Goal: Information Seeking & Learning: Learn about a topic

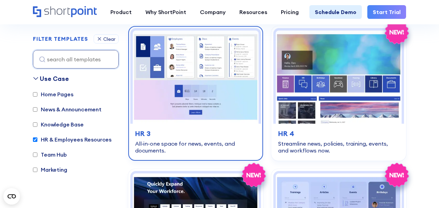
click at [175, 90] on img at bounding box center [196, 77] width 126 height 93
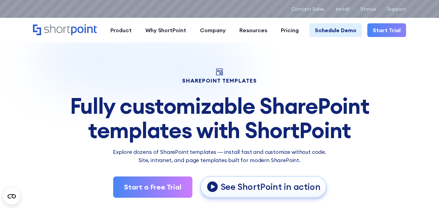
click at [239, 190] on p "See ShortPoint in action" at bounding box center [271, 187] width 100 height 11
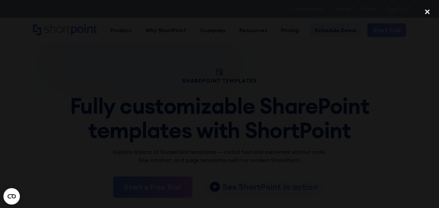
click at [428, 13] on div "close lightbox" at bounding box center [427, 11] width 23 height 15
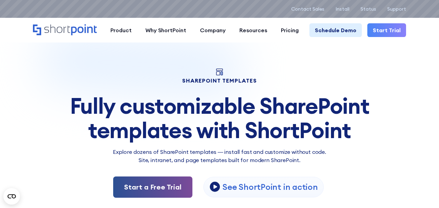
click at [179, 186] on link "Start a Free Trial" at bounding box center [152, 187] width 79 height 21
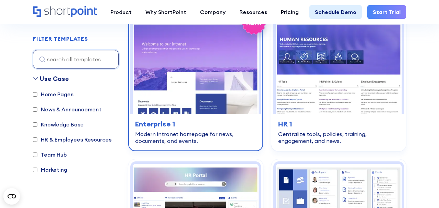
scroll to position [224, 0]
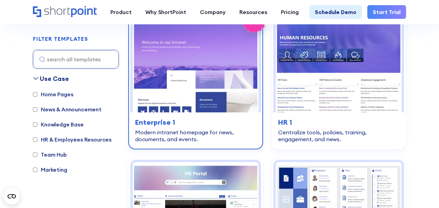
click at [207, 137] on div "Modern intranet homepage for news, documents, and events." at bounding box center [195, 136] width 121 height 14
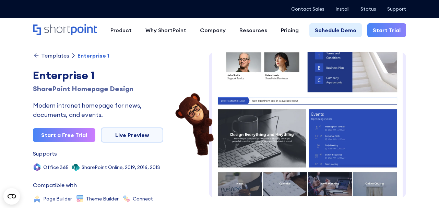
scroll to position [179, 0]
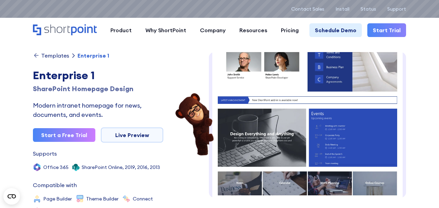
click at [287, 146] on img at bounding box center [307, 71] width 197 height 396
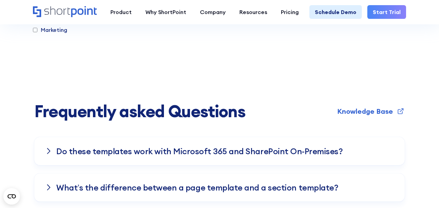
scroll to position [2097, 0]
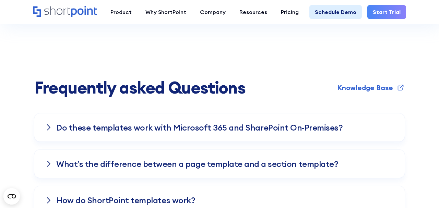
click at [47, 129] on icon at bounding box center [49, 127] width 4 height 7
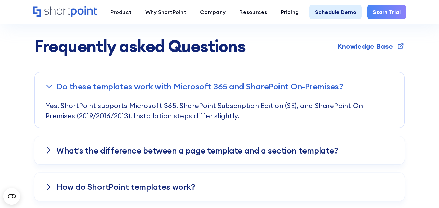
scroll to position [2141, 0]
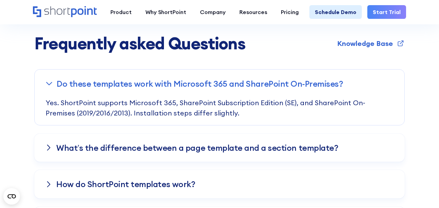
click at [49, 146] on icon at bounding box center [49, 147] width 4 height 7
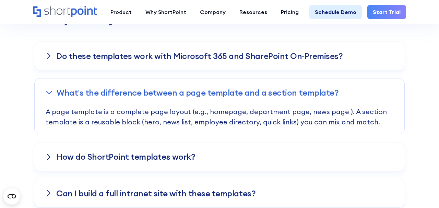
scroll to position [2171, 0]
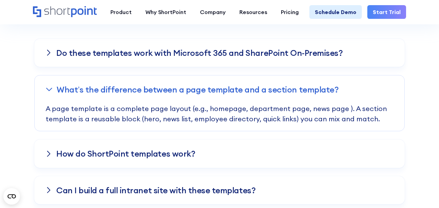
click at [47, 151] on icon at bounding box center [49, 154] width 4 height 7
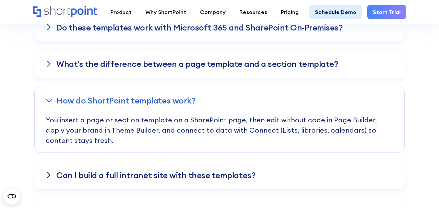
scroll to position [2203, 0]
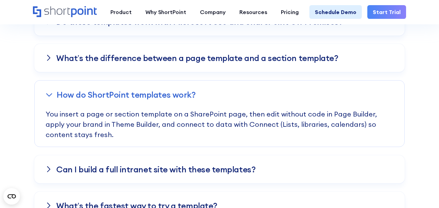
click at [49, 170] on icon at bounding box center [48, 169] width 3 height 5
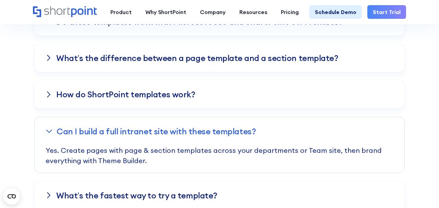
click at [61, 98] on h3 "How do ShortPoint templates work?" at bounding box center [125, 94] width 139 height 9
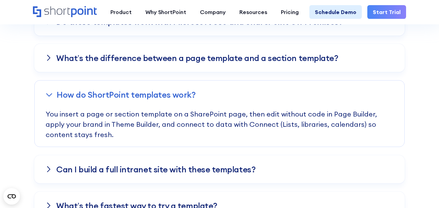
click at [135, 177] on div "Can I build a full intranet site with these templates?" at bounding box center [219, 169] width 370 height 28
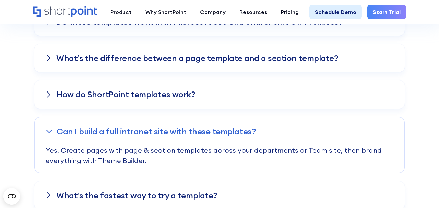
click at [94, 191] on h3 "What’s the fastest way to try a template?" at bounding box center [136, 195] width 161 height 9
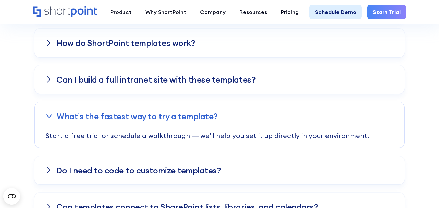
scroll to position [2254, 0]
click at [54, 169] on div "Do I need to code to customize templates?" at bounding box center [219, 170] width 370 height 28
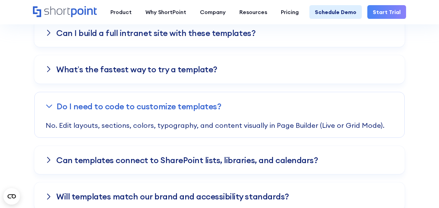
scroll to position [2321, 0]
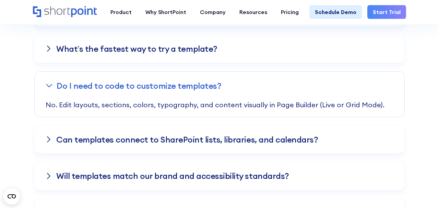
click at [50, 145] on div "Can templates connect to SharePoint lists, libraries, and calendars?" at bounding box center [219, 140] width 370 height 28
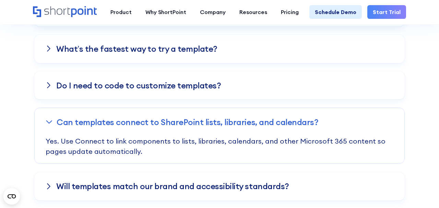
click at [48, 187] on icon at bounding box center [49, 186] width 4 height 7
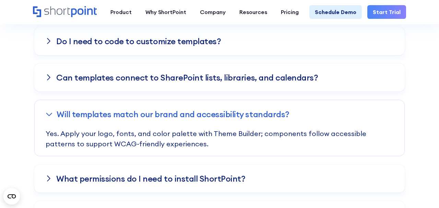
scroll to position [2369, 0]
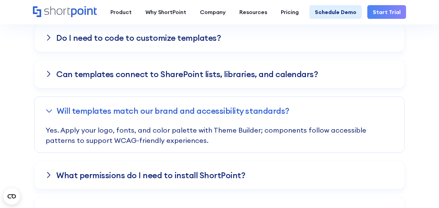
click at [51, 175] on div at bounding box center [48, 174] width 7 height 5
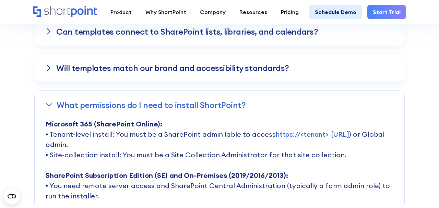
scroll to position [2412, 0]
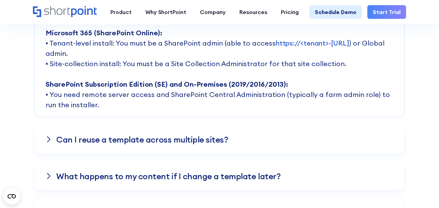
click at [54, 146] on div "Can I reuse a template across multiple sites?" at bounding box center [219, 140] width 370 height 28
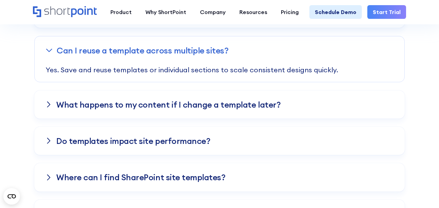
click at [53, 110] on div "What happens to my content if I change a template later?" at bounding box center [219, 105] width 370 height 28
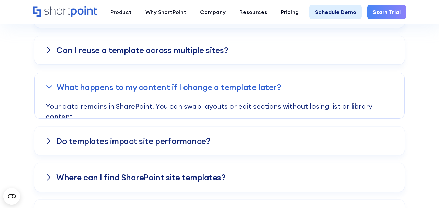
click at [52, 143] on div "Do templates impact site performance?" at bounding box center [219, 141] width 370 height 28
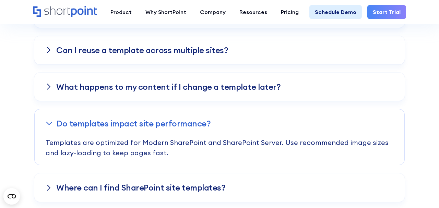
click at [50, 184] on icon at bounding box center [49, 187] width 4 height 7
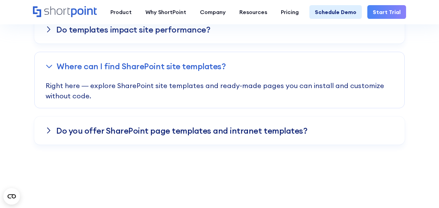
scroll to position [2596, 0]
click at [51, 129] on div at bounding box center [48, 130] width 7 height 5
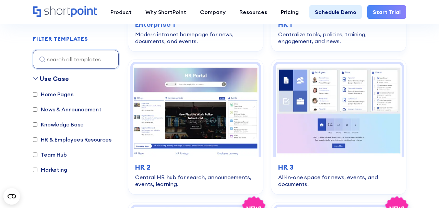
scroll to position [330, 0]
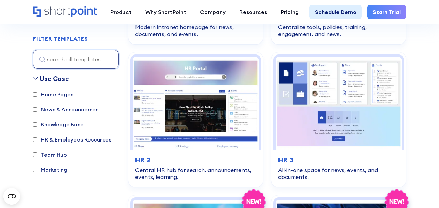
click at [36, 139] on input "HR & Employees Resources" at bounding box center [35, 140] width 4 height 4
checkbox input "true"
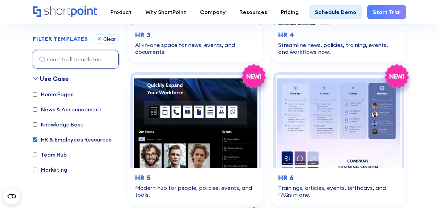
scroll to position [459, 0]
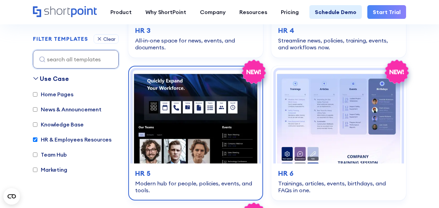
click at [241, 115] on img at bounding box center [196, 116] width 126 height 93
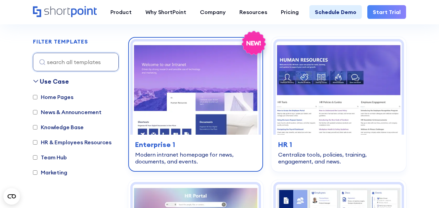
scroll to position [201, 0]
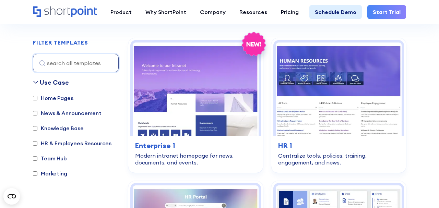
click at [63, 101] on label "Home Pages" at bounding box center [53, 98] width 40 height 8
click at [37, 100] on input "Home Pages" at bounding box center [35, 98] width 4 height 4
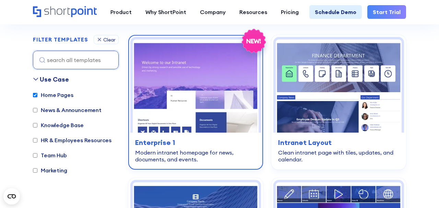
scroll to position [205, 0]
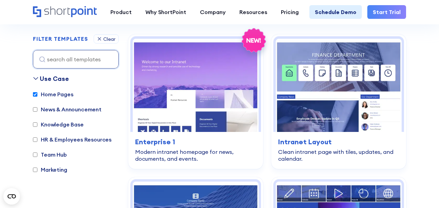
click at [35, 94] on input "Home Pages" at bounding box center [35, 94] width 4 height 4
checkbox input "false"
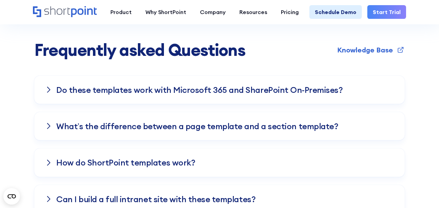
scroll to position [2127, 0]
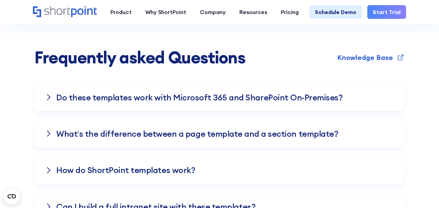
click at [55, 133] on div "What’s the difference between a page template and a section template?" at bounding box center [219, 134] width 370 height 28
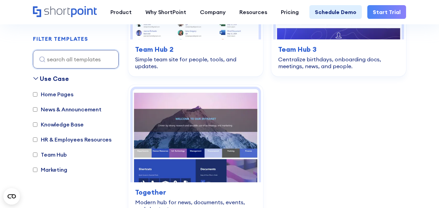
scroll to position [1872, 0]
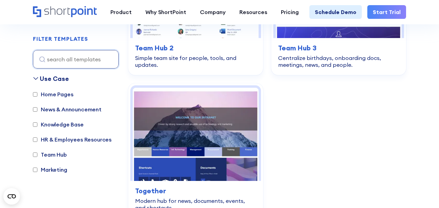
click at [33, 142] on input "HR & Employees Resources" at bounding box center [35, 140] width 4 height 4
checkbox input "true"
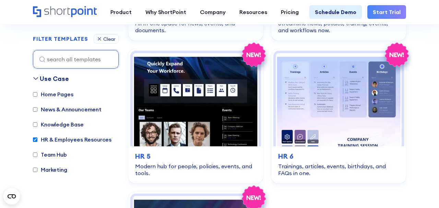
scroll to position [537, 0]
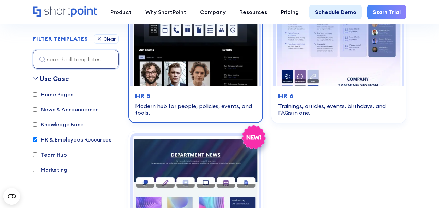
click at [208, 89] on div "hr-employees-resources HR 5 Modern hub for people, policies, events, and tools." at bounding box center [195, 103] width 131 height 35
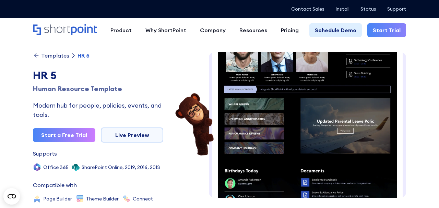
scroll to position [132, 0]
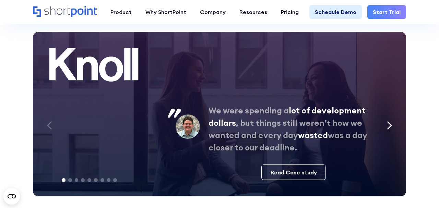
scroll to position [2785, 0]
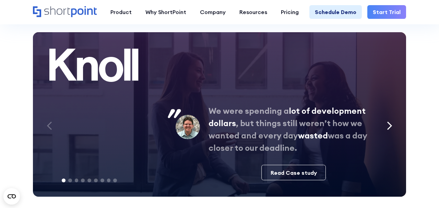
click at [394, 130] on div "Next slide" at bounding box center [389, 126] width 16 height 21
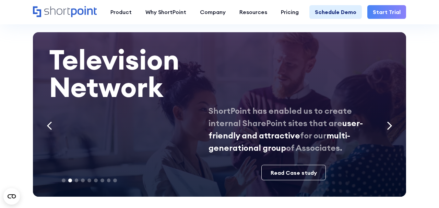
click at [390, 125] on icon "Next slide" at bounding box center [389, 125] width 5 height 9
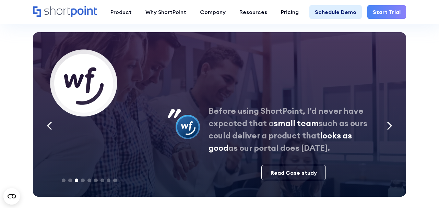
click at [390, 125] on icon "Next slide" at bounding box center [389, 125] width 5 height 9
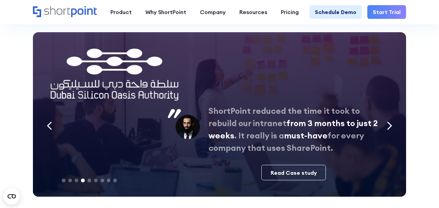
click at [390, 125] on icon "Next slide" at bounding box center [389, 125] width 5 height 9
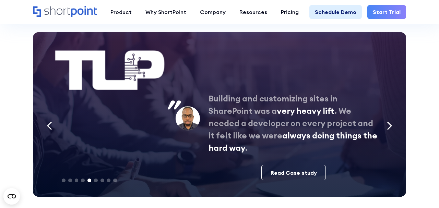
click at [390, 125] on icon "Next slide" at bounding box center [389, 125] width 5 height 9
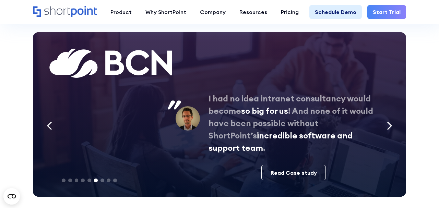
click at [390, 125] on icon "Next slide" at bounding box center [389, 125] width 5 height 9
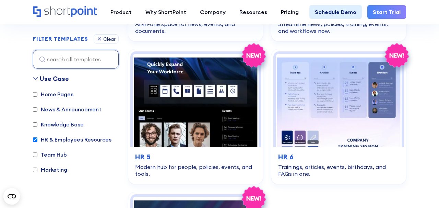
scroll to position [487, 0]
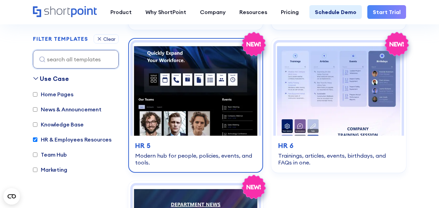
click at [193, 101] on img at bounding box center [196, 89] width 126 height 93
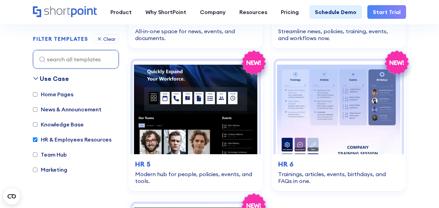
scroll to position [466, 0]
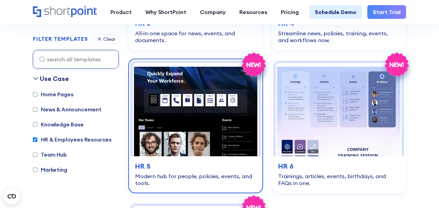
click at [195, 128] on img at bounding box center [196, 109] width 126 height 93
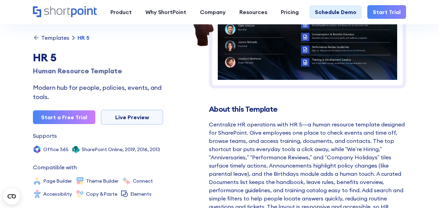
scroll to position [111, 0]
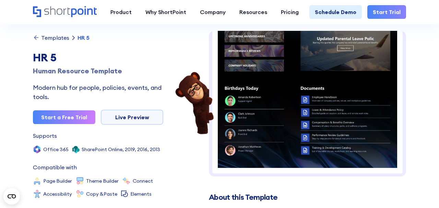
scroll to position [0, 0]
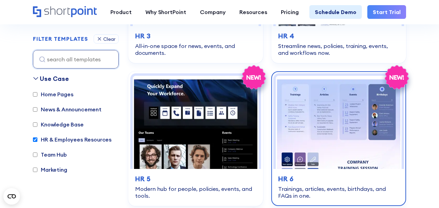
scroll to position [444, 0]
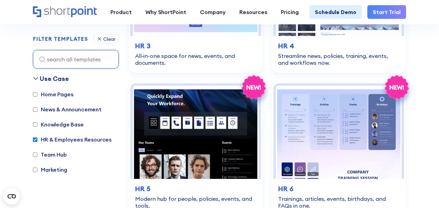
click at [34, 137] on label "HR & Employees Resources" at bounding box center [72, 139] width 79 height 8
click at [34, 138] on input "HR & Employees Resources" at bounding box center [35, 140] width 4 height 4
checkbox input "false"
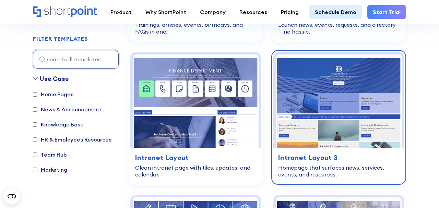
scroll to position [759, 0]
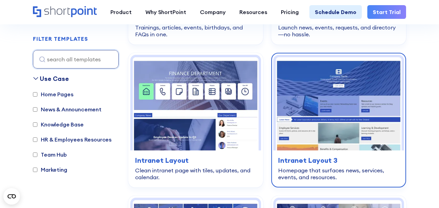
click at [342, 95] on img at bounding box center [339, 103] width 126 height 93
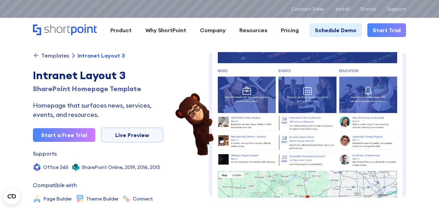
scroll to position [239, 0]
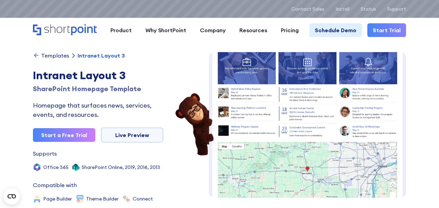
click at [322, 121] on img at bounding box center [307, 12] width 197 height 398
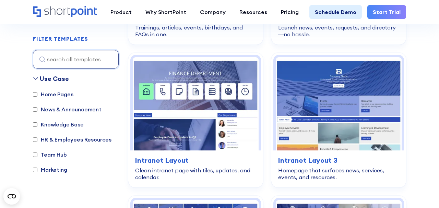
click at [58, 155] on label "Team Hub" at bounding box center [50, 155] width 34 height 8
click at [37, 155] on input "Team Hub" at bounding box center [35, 155] width 4 height 4
checkbox input "true"
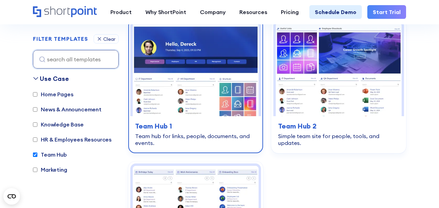
scroll to position [205, 0]
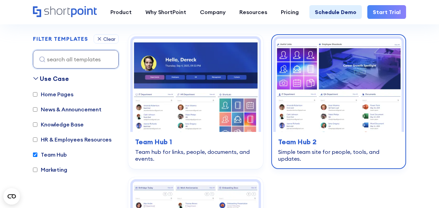
click at [318, 102] on img at bounding box center [339, 85] width 126 height 93
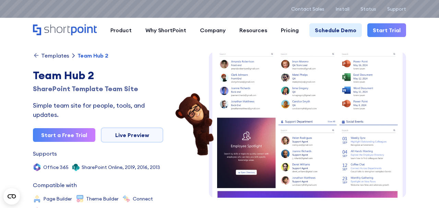
scroll to position [152, 0]
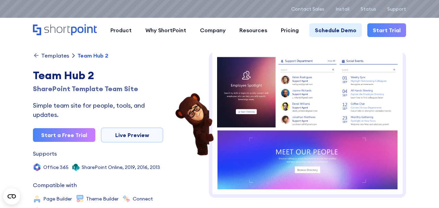
click at [300, 127] on img at bounding box center [307, 49] width 197 height 297
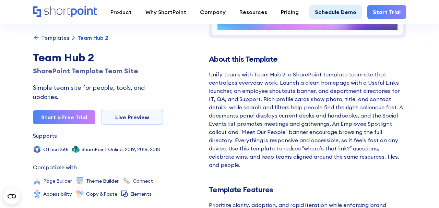
scroll to position [160, 0]
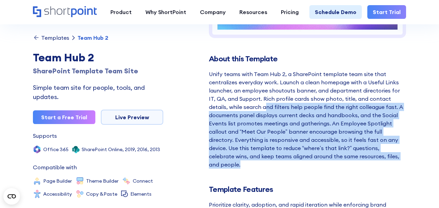
drag, startPoint x: 384, startPoint y: 157, endPoint x: 247, endPoint y: 104, distance: 146.6
click at [247, 104] on div "Unify teams with Team Hub 2, a SharePoint template team site that centralizes e…" at bounding box center [307, 119] width 197 height 99
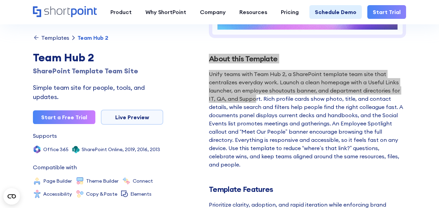
drag, startPoint x: 206, startPoint y: 54, endPoint x: 247, endPoint y: 102, distance: 62.8
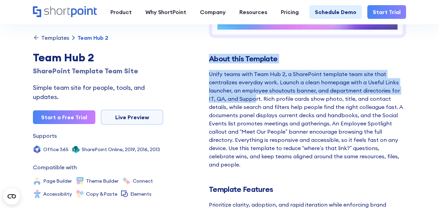
click at [221, 95] on div "Unify teams with Team Hub 2, a SharePoint template team site that centralizes e…" at bounding box center [307, 119] width 197 height 99
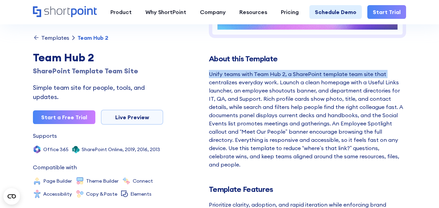
drag, startPoint x: 197, startPoint y: 81, endPoint x: 204, endPoint y: 63, distance: 18.5
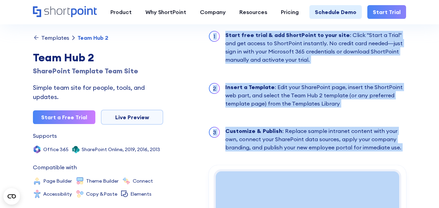
scroll to position [800, 0]
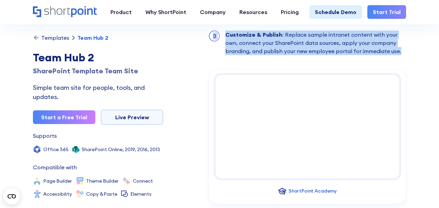
drag, startPoint x: 211, startPoint y: 58, endPoint x: 412, endPoint y: 37, distance: 202.7
copy div "About this Template Unify teams with Team Hub 2, a SharePoint template team sit…"
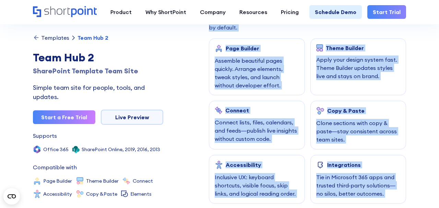
scroll to position [196, 0]
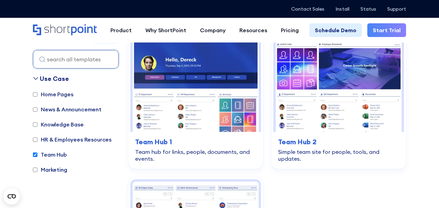
click at [33, 152] on label "Team Hub" at bounding box center [50, 155] width 34 height 8
click at [33, 153] on input "Team Hub" at bounding box center [35, 155] width 4 height 4
checkbox input "false"
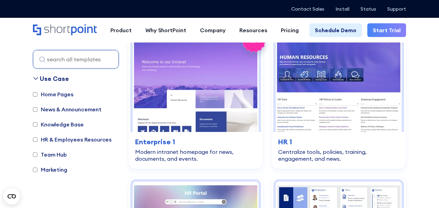
click at [35, 139] on input "HR & Employees Resources" at bounding box center [35, 140] width 4 height 4
checkbox input "true"
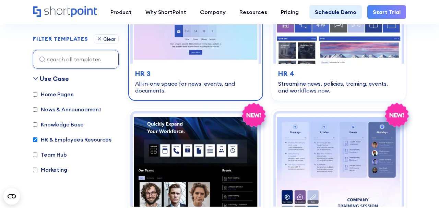
scroll to position [417, 0]
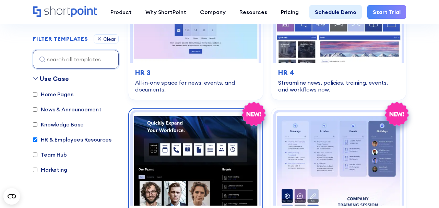
click at [221, 157] on img at bounding box center [196, 158] width 126 height 93
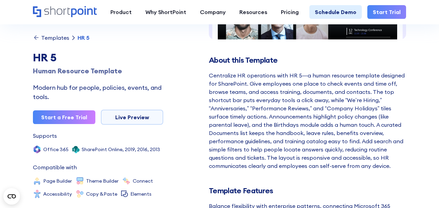
scroll to position [192, 0]
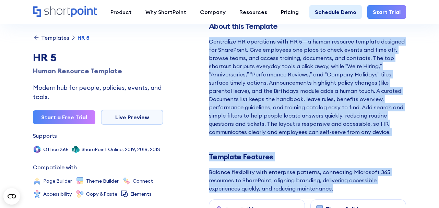
drag, startPoint x: 209, startPoint y: 42, endPoint x: 340, endPoint y: 188, distance: 196.0
copy div "Centralize HR operations with HR 5—a human resource template designed for Share…"
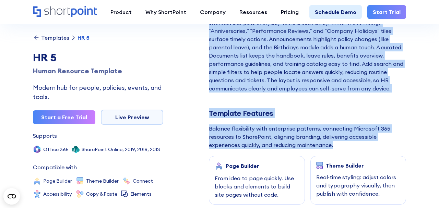
scroll to position [238, 0]
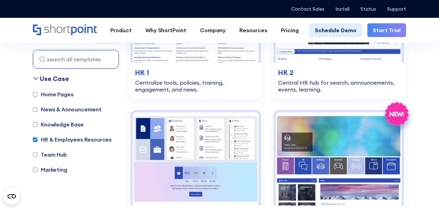
click at [36, 138] on input "HR & Employees Resources" at bounding box center [35, 140] width 4 height 4
checkbox input "false"
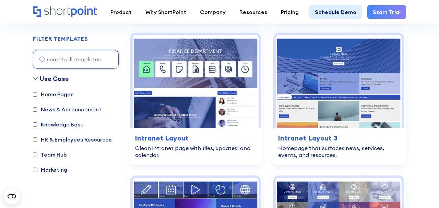
scroll to position [782, 0]
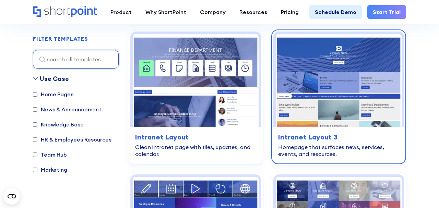
click at [324, 117] on img at bounding box center [339, 80] width 126 height 93
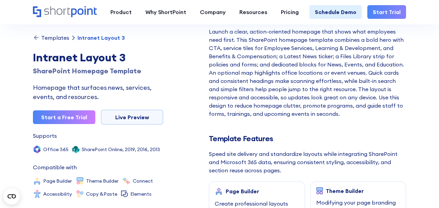
scroll to position [185, 0]
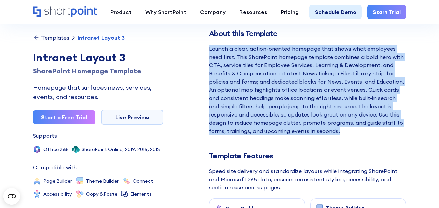
drag, startPoint x: 208, startPoint y: 50, endPoint x: 326, endPoint y: 138, distance: 146.6
copy div "Launch a clear, action-oriented homepage that shows what employees need first. …"
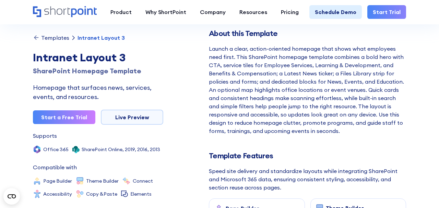
click at [294, 175] on div "Speed site delivery and standardize layouts while integrating SharePoint and Mi…" at bounding box center [307, 179] width 197 height 25
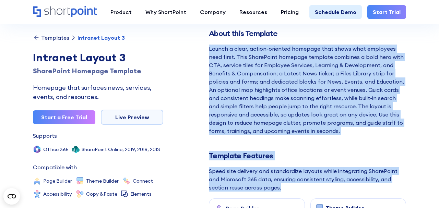
drag, startPoint x: 284, startPoint y: 188, endPoint x: 209, endPoint y: 51, distance: 156.2
copy div "Launch a clear, action-oriented homepage that shows what employees need first. …"
